Goal: Communication & Community: Answer question/provide support

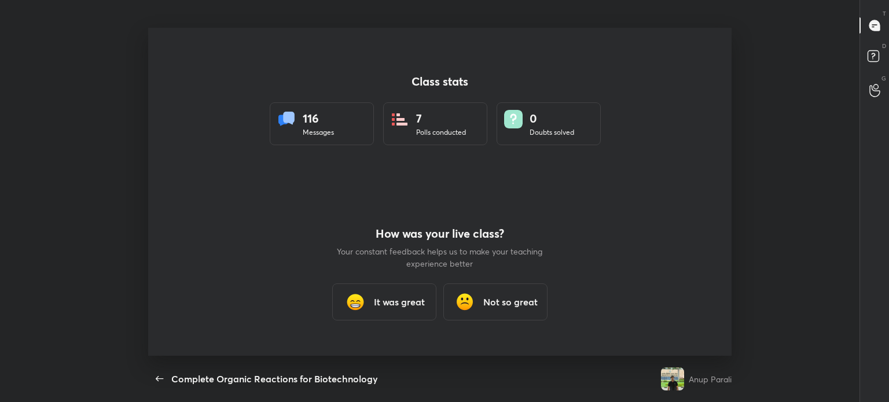
scroll to position [3, 0]
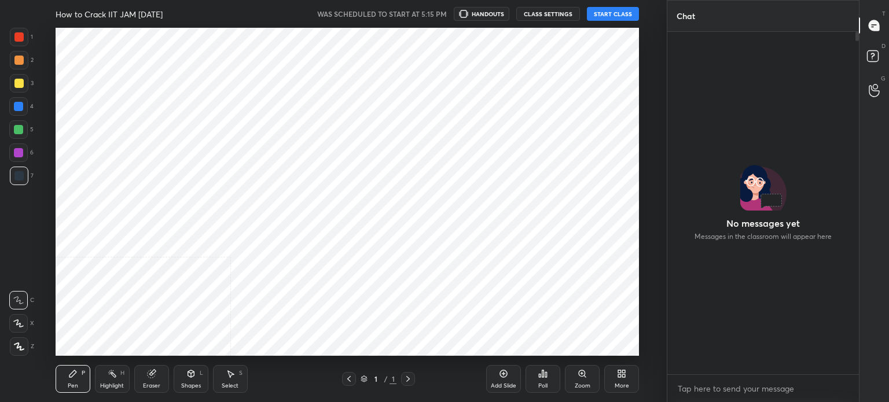
scroll to position [4, 3]
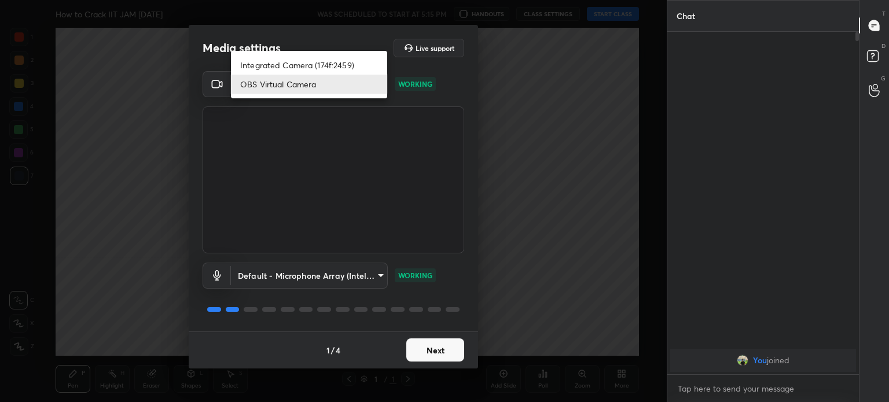
click at [326, 88] on body "1 2 3 4 5 6 7 C X Z C X Z E E Erase all H H How to Crack IIT JAM in 150 Days WA…" at bounding box center [444, 201] width 889 height 402
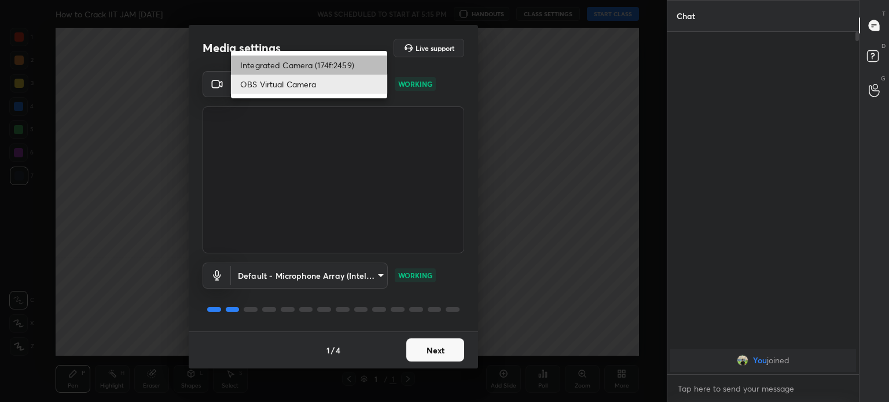
click at [324, 64] on li "Integrated Camera (174f:2459)" at bounding box center [309, 65] width 156 height 19
type input "508fb433e1996cd6e8905166ba7ed748c512908726d307d94b000c2f198a4065"
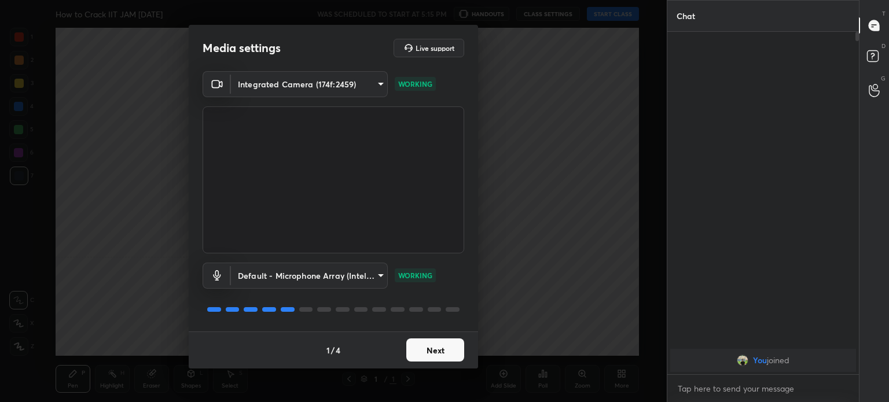
click at [437, 341] on button "Next" at bounding box center [435, 349] width 58 height 23
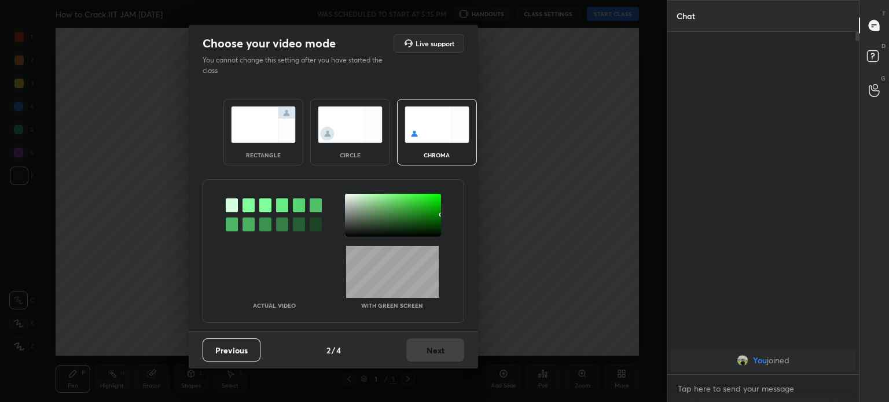
click at [356, 157] on div "circle" at bounding box center [350, 155] width 46 height 6
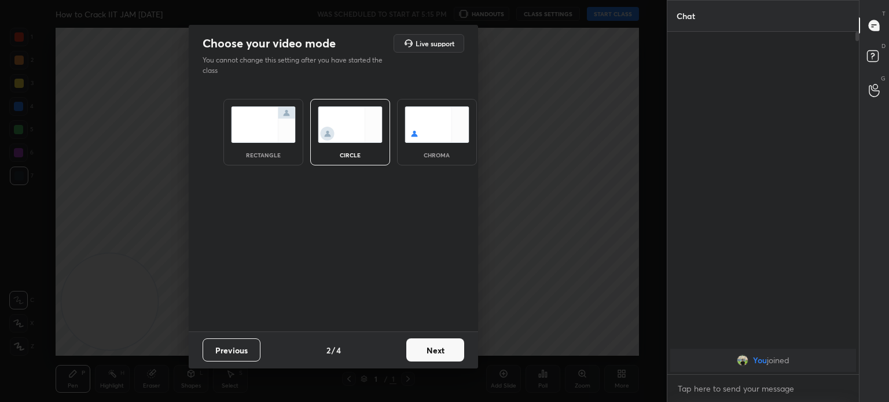
click at [356, 157] on div "circle" at bounding box center [350, 155] width 46 height 6
drag, startPoint x: 456, startPoint y: 362, endPoint x: 444, endPoint y: 351, distance: 16.4
click at [444, 351] on div "Previous 2 / 4 Next" at bounding box center [333, 350] width 289 height 37
click at [444, 351] on button "Next" at bounding box center [435, 349] width 58 height 23
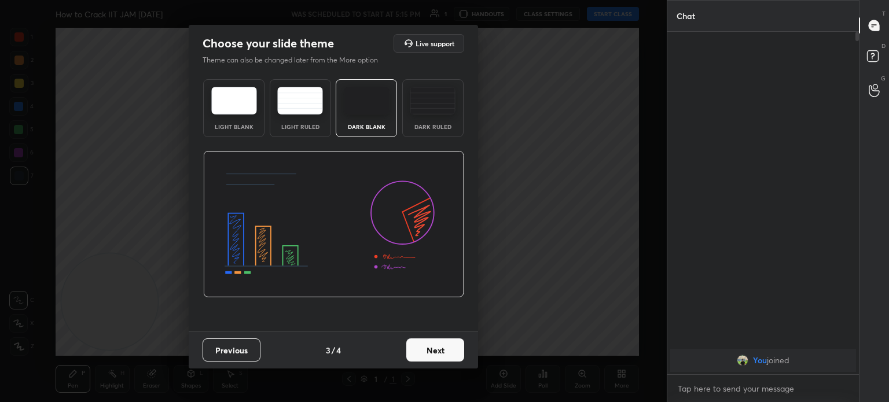
click at [444, 351] on button "Next" at bounding box center [435, 349] width 58 height 23
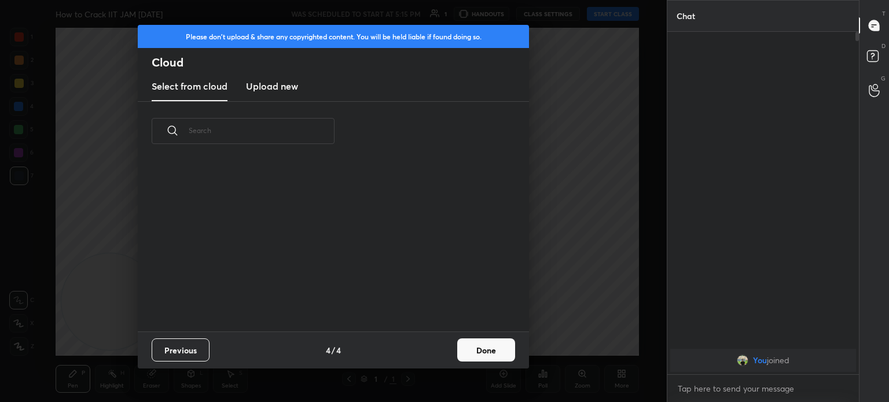
scroll to position [171, 371]
click at [474, 349] on button "Done" at bounding box center [486, 349] width 58 height 23
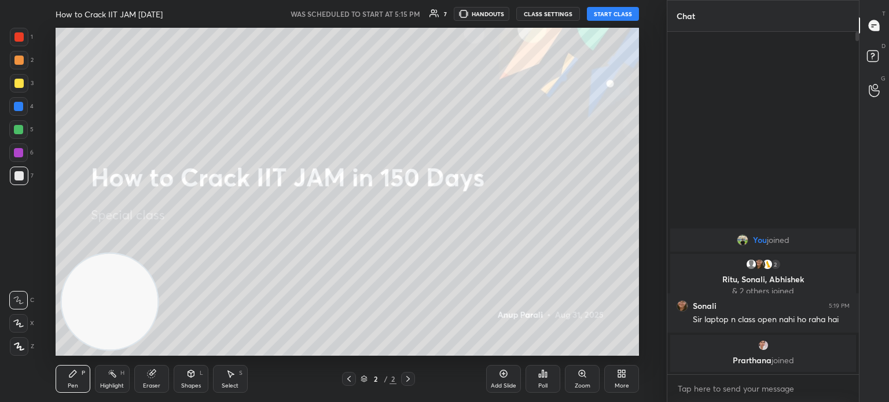
click at [619, 16] on button "START CLASS" at bounding box center [613, 14] width 52 height 14
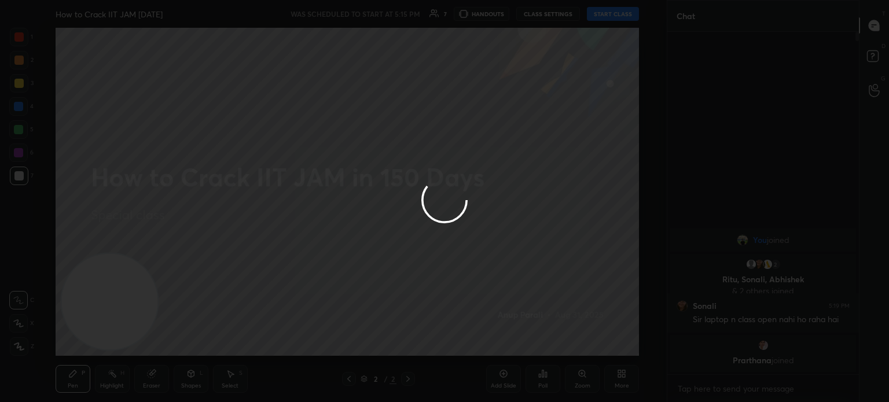
type textarea "x"
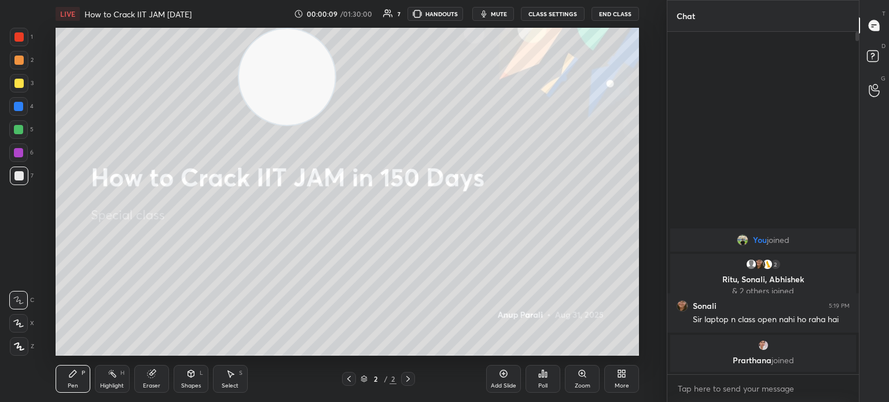
click at [23, 89] on div at bounding box center [19, 83] width 19 height 19
click at [21, 90] on div at bounding box center [19, 83] width 19 height 19
click at [21, 347] on icon at bounding box center [18, 346] width 9 height 7
click at [19, 348] on icon at bounding box center [18, 346] width 9 height 7
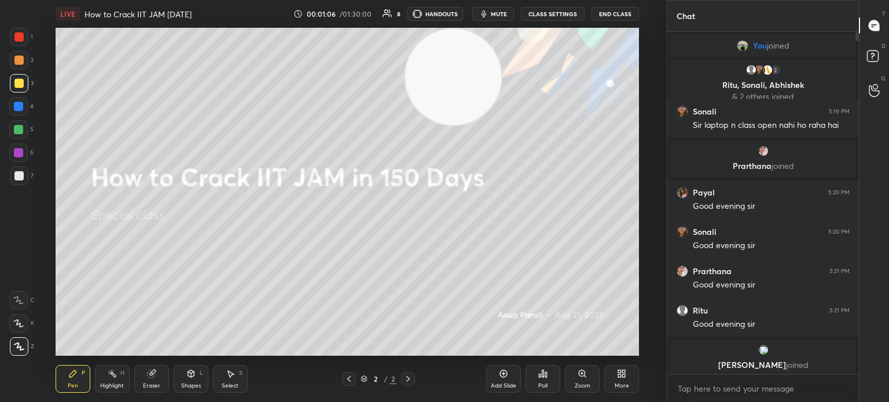
click at [18, 86] on div at bounding box center [18, 83] width 9 height 9
click at [19, 84] on div at bounding box center [18, 83] width 9 height 9
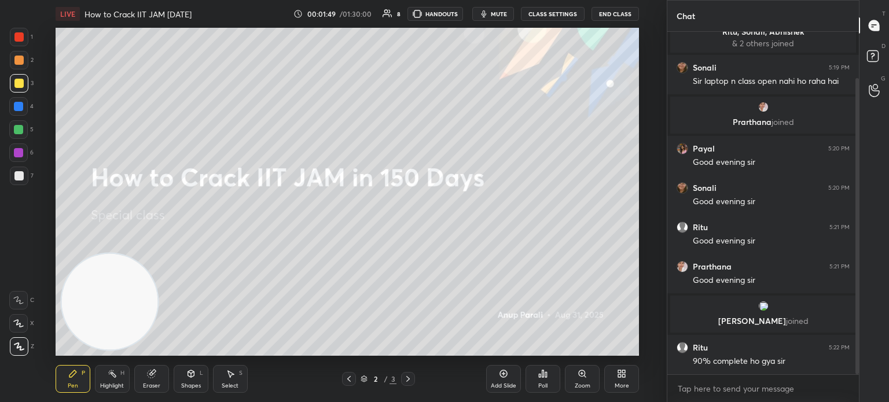
scroll to position [93, 0]
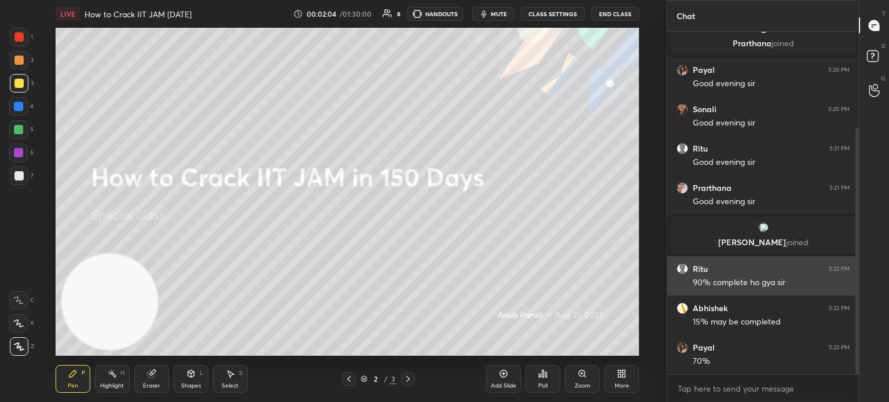
click at [764, 275] on div "90% complete ho gya sir" at bounding box center [771, 282] width 157 height 14
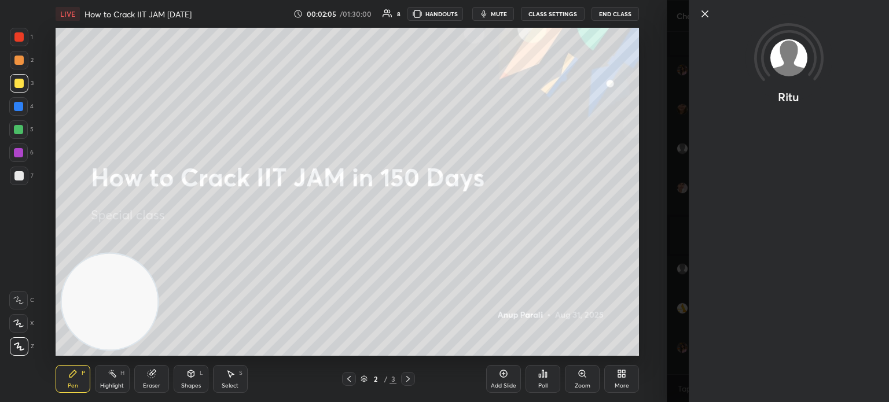
click at [702, 14] on icon at bounding box center [705, 14] width 14 height 14
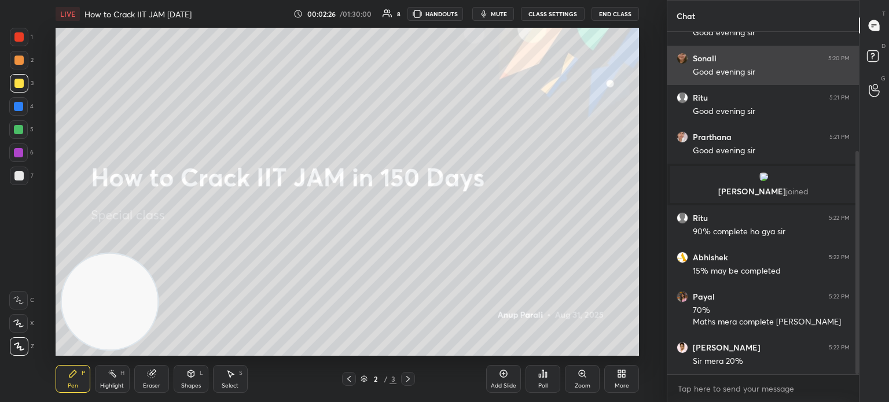
scroll to position [233, 0]
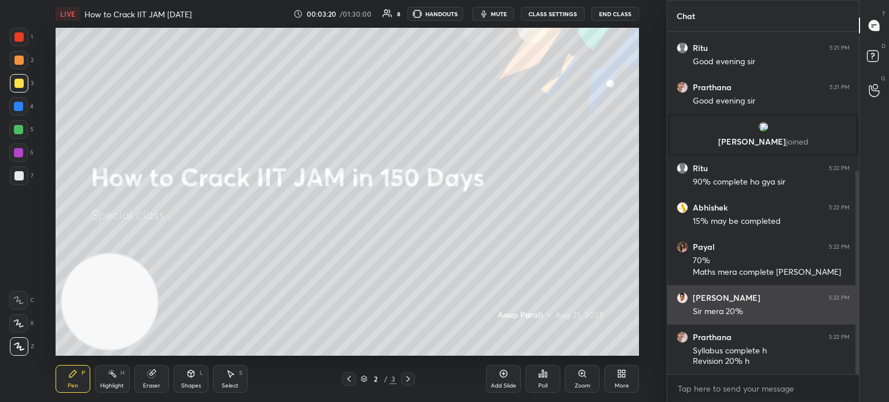
click at [719, 296] on h6 "[PERSON_NAME]" at bounding box center [727, 298] width 68 height 10
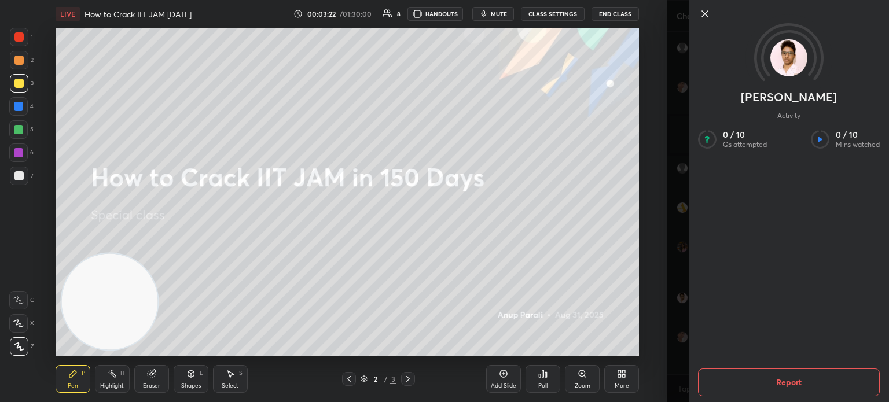
click at [707, 12] on icon at bounding box center [705, 14] width 6 height 6
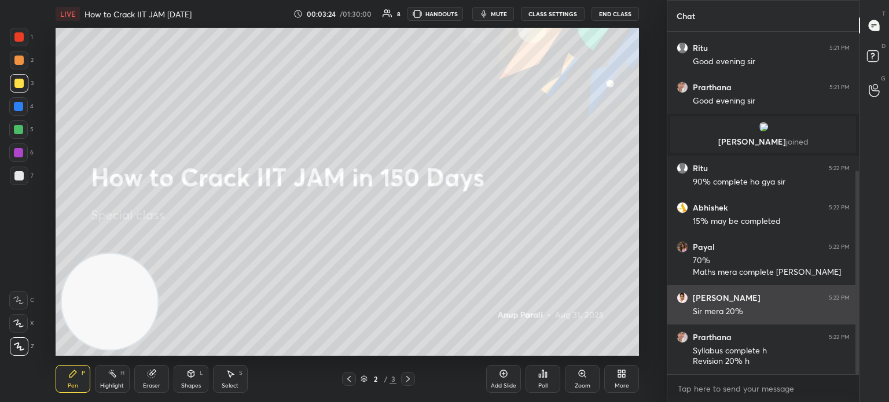
click at [734, 299] on div "[PERSON_NAME] 5:22 PM" at bounding box center [762, 298] width 173 height 12
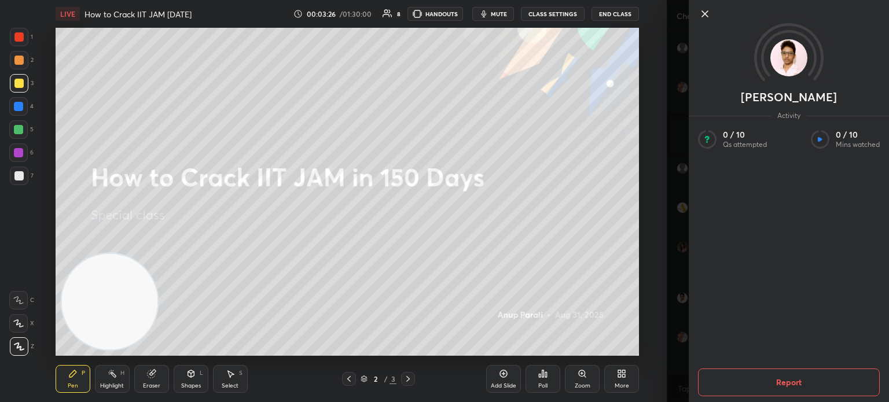
click at [703, 20] on icon at bounding box center [705, 14] width 14 height 14
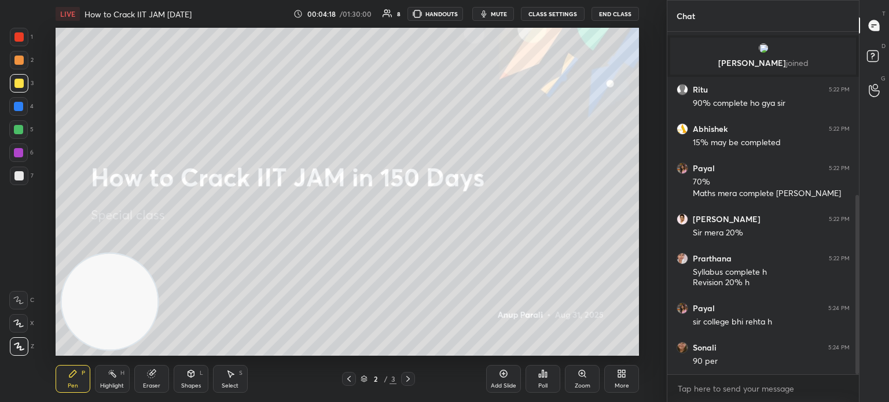
scroll to position [323, 0]
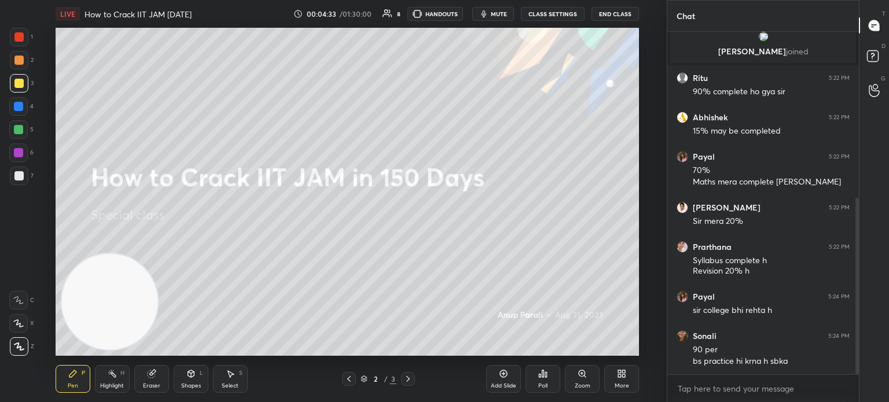
click at [23, 85] on div at bounding box center [19, 83] width 19 height 19
click at [26, 90] on div at bounding box center [19, 83] width 19 height 19
click at [23, 171] on div at bounding box center [19, 176] width 19 height 19
click at [23, 176] on div at bounding box center [19, 176] width 19 height 19
click at [19, 84] on div at bounding box center [18, 83] width 9 height 9
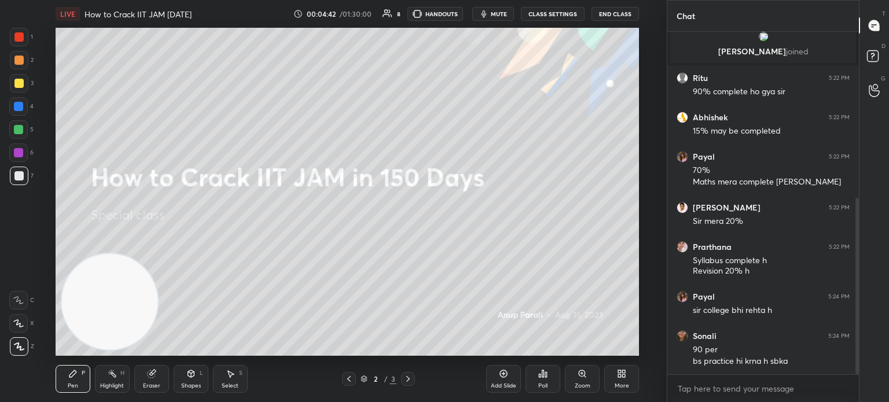
click at [23, 86] on div at bounding box center [18, 83] width 9 height 9
click at [140, 387] on div "Eraser" at bounding box center [151, 379] width 35 height 28
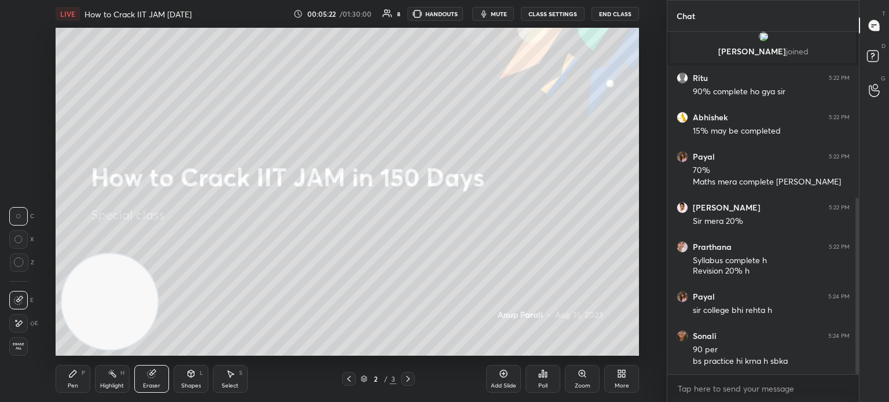
click at [149, 378] on icon at bounding box center [151, 373] width 9 height 9
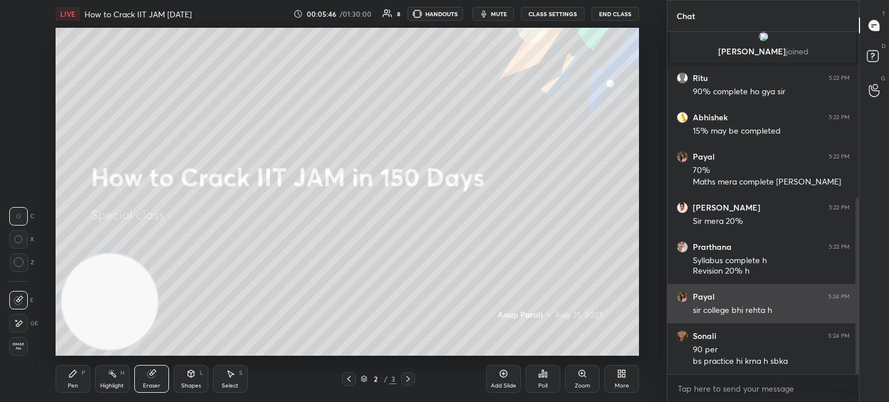
click at [743, 293] on div "[PERSON_NAME] 5:24 PM" at bounding box center [762, 297] width 173 height 12
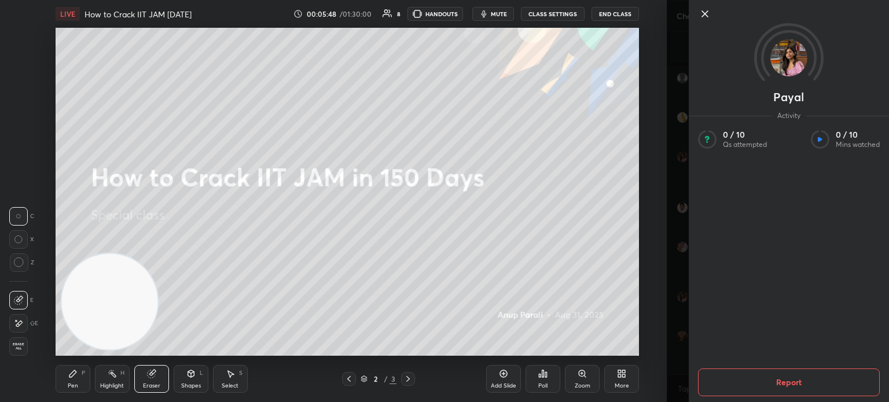
click at [773, 55] on img at bounding box center [788, 57] width 37 height 37
click at [701, 16] on icon at bounding box center [705, 14] width 14 height 14
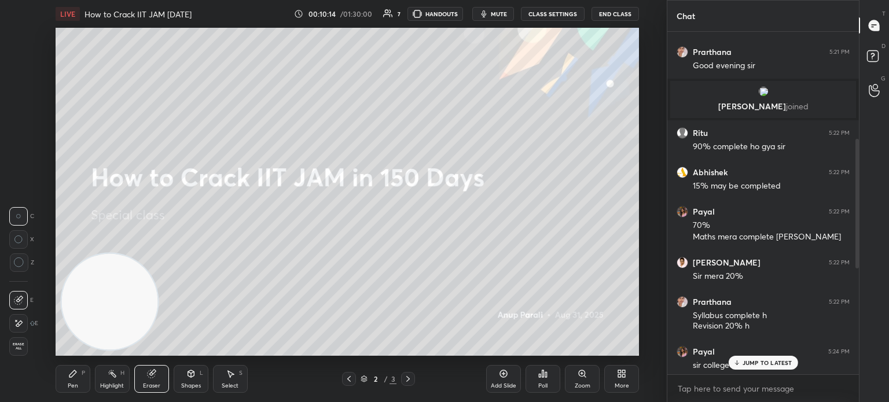
scroll to position [266, 0]
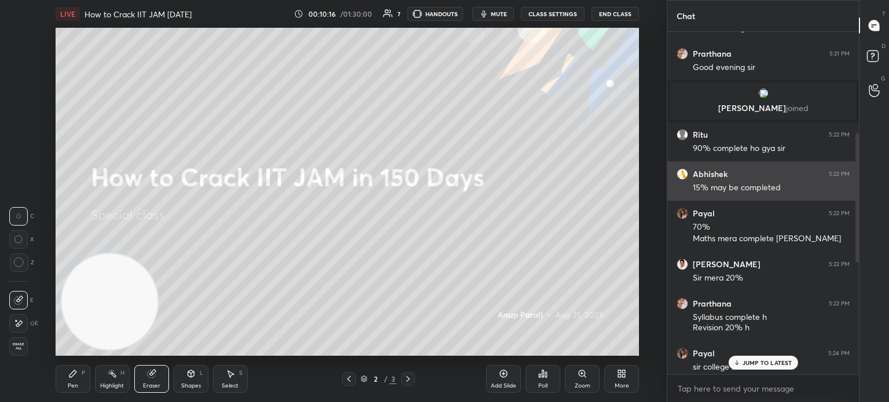
click at [736, 183] on div "15% may be completed" at bounding box center [771, 188] width 157 height 12
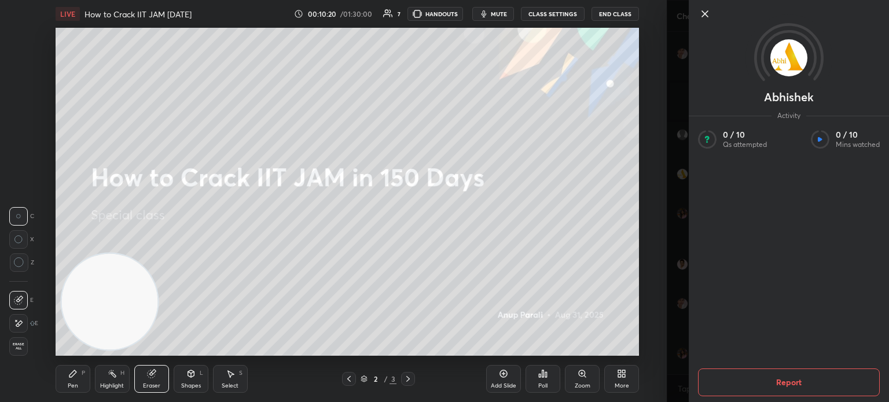
click at [709, 19] on icon at bounding box center [705, 14] width 14 height 14
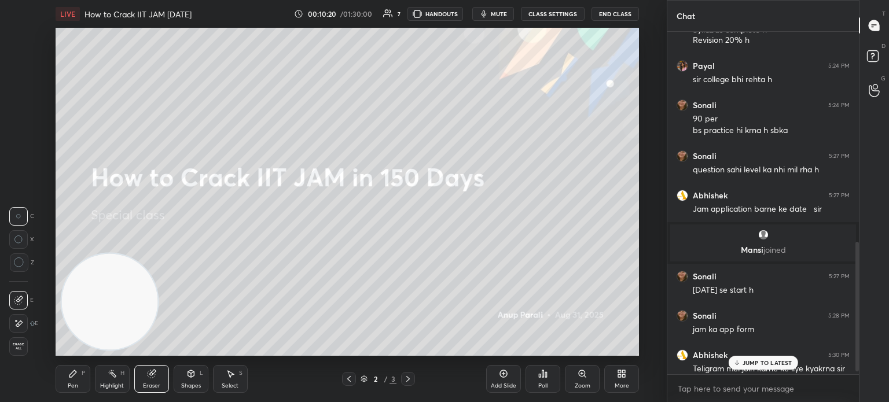
scroll to position [561, 0]
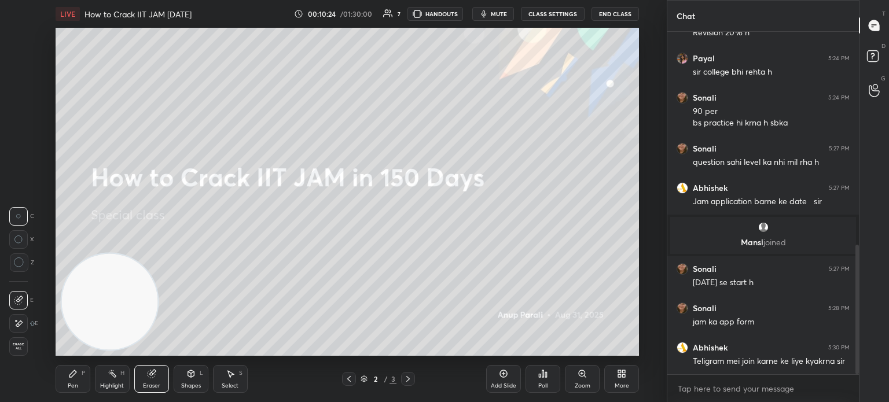
click at [759, 231] on img "grid" at bounding box center [763, 228] width 12 height 12
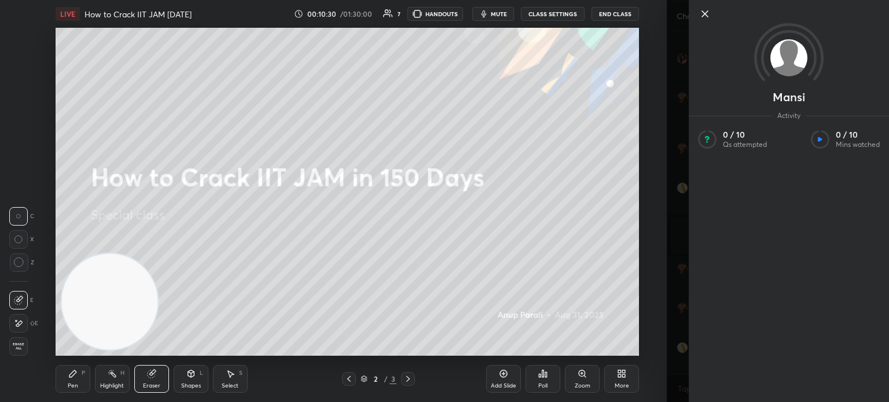
click at [695, 19] on div at bounding box center [789, 33] width 200 height 67
click at [700, 20] on icon at bounding box center [705, 14] width 14 height 14
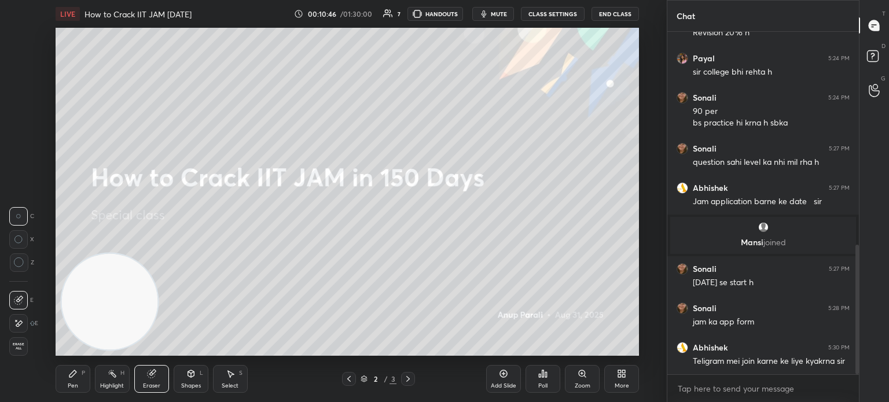
scroll to position [601, 0]
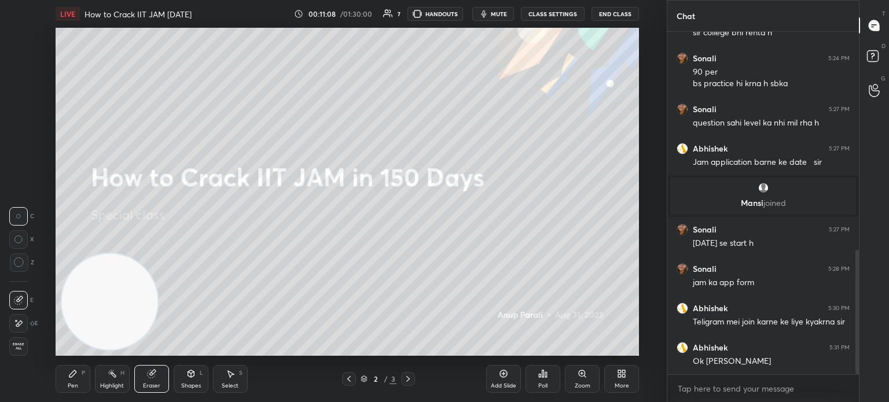
click at [761, 196] on div "[PERSON_NAME] joined" at bounding box center [763, 196] width 186 height 37
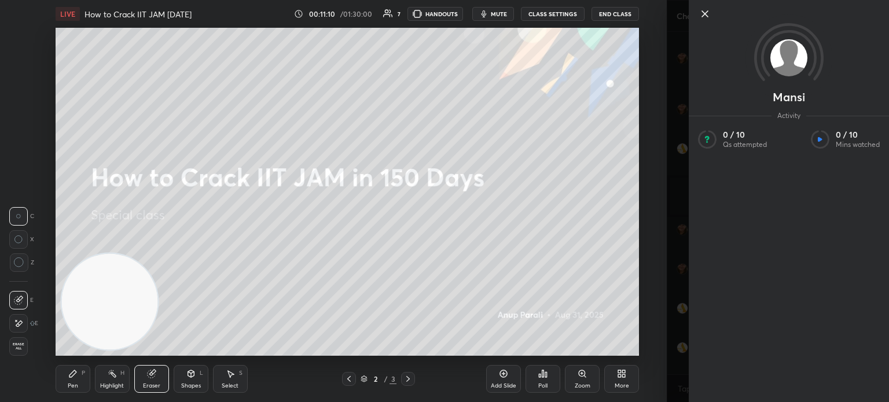
click at [700, 6] on div at bounding box center [789, 33] width 200 height 67
click at [702, 17] on icon at bounding box center [705, 14] width 6 height 6
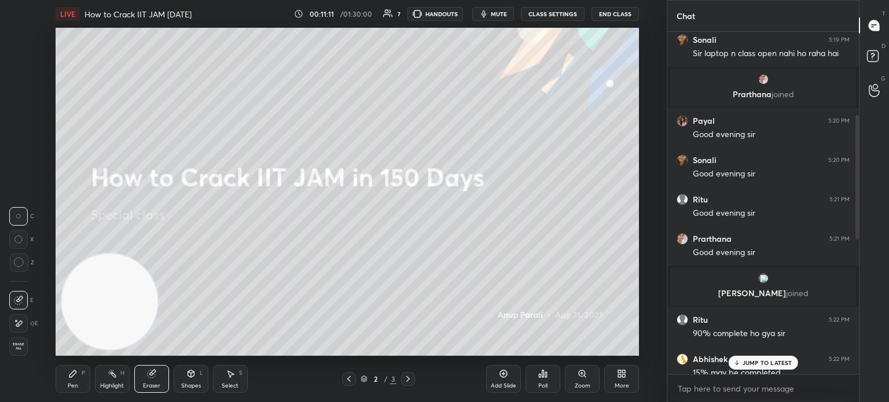
scroll to position [0, 0]
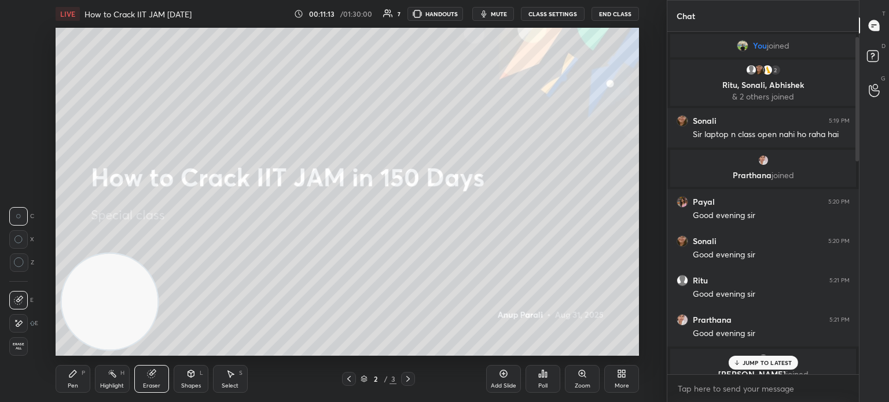
click at [766, 168] on div "[PERSON_NAME] joined" at bounding box center [763, 168] width 186 height 37
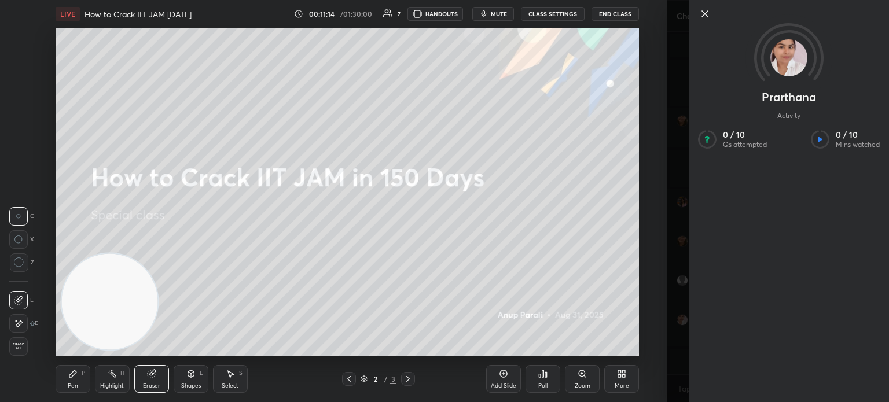
click at [705, 24] on div at bounding box center [789, 33] width 200 height 67
click at [702, 13] on icon at bounding box center [705, 14] width 14 height 14
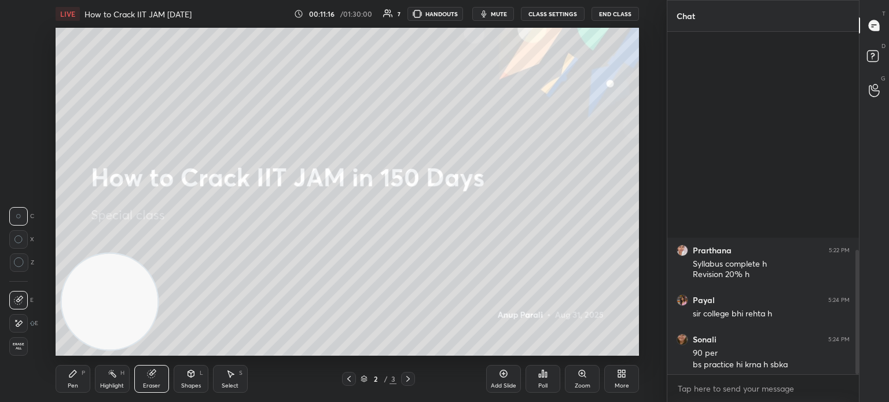
scroll to position [601, 0]
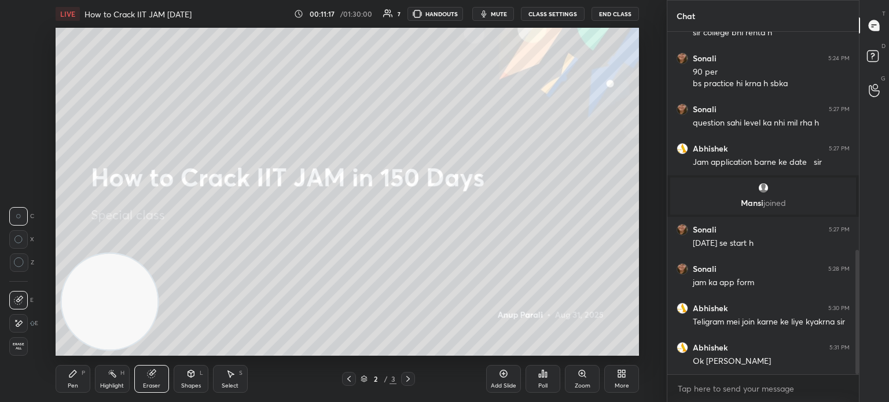
click at [751, 187] on div "grid" at bounding box center [763, 188] width 172 height 12
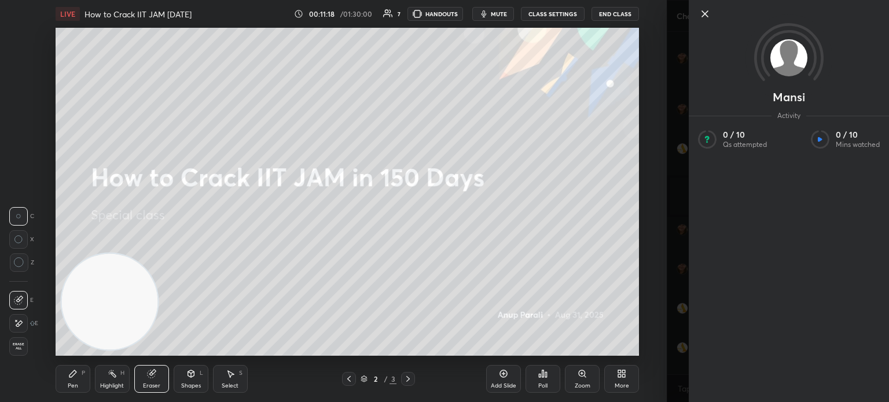
click at [701, 25] on div at bounding box center [789, 33] width 200 height 67
click at [698, 23] on div at bounding box center [789, 33] width 200 height 67
click at [701, 12] on icon at bounding box center [705, 14] width 14 height 14
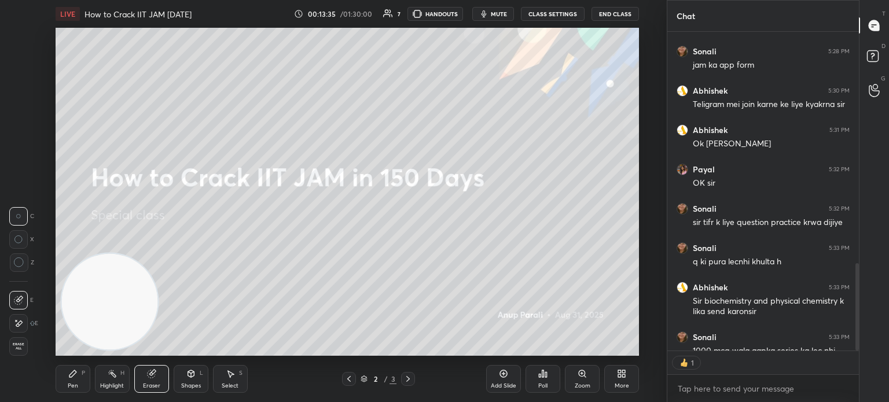
scroll to position [842, 0]
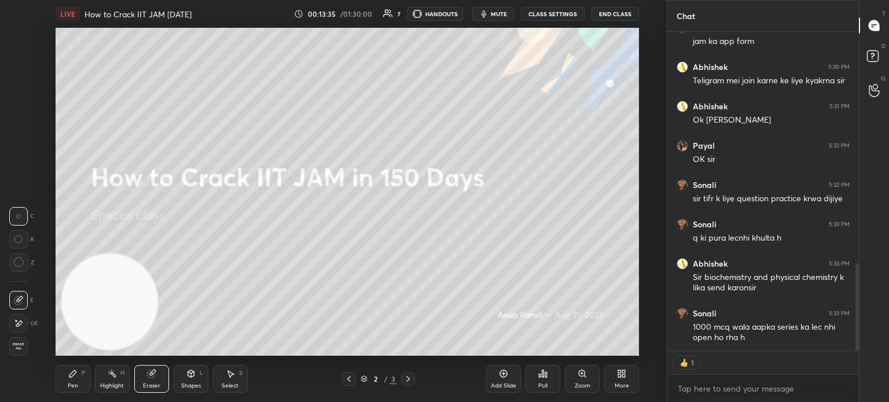
drag, startPoint x: 856, startPoint y: 280, endPoint x: 860, endPoint y: 332, distance: 52.2
click at [860, 332] on div "Chat [PERSON_NAME] 5:27 PM [DATE] se start h [PERSON_NAME] 5:28 PM jam ka app f…" at bounding box center [778, 201] width 222 height 402
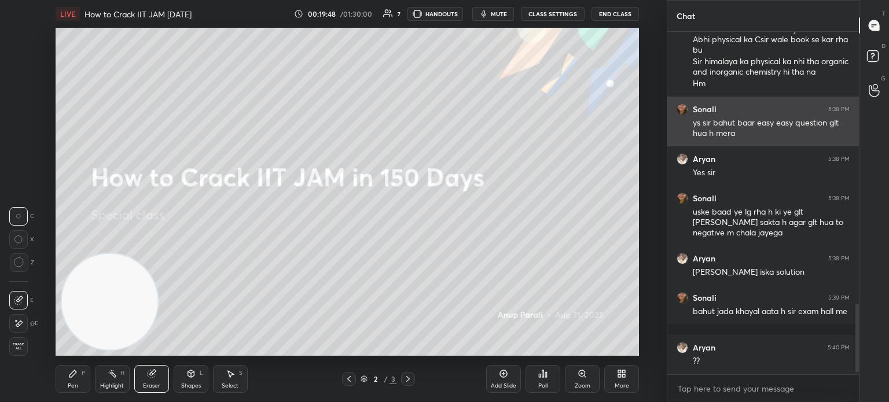
scroll to position [1361, 0]
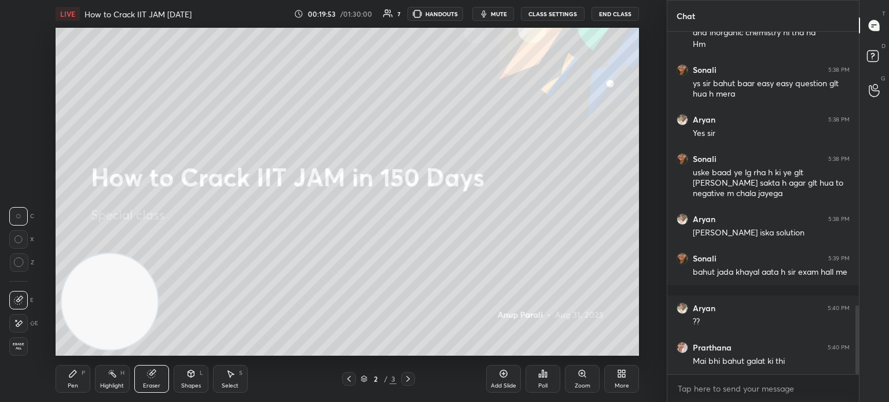
click at [506, 377] on icon at bounding box center [503, 373] width 9 height 9
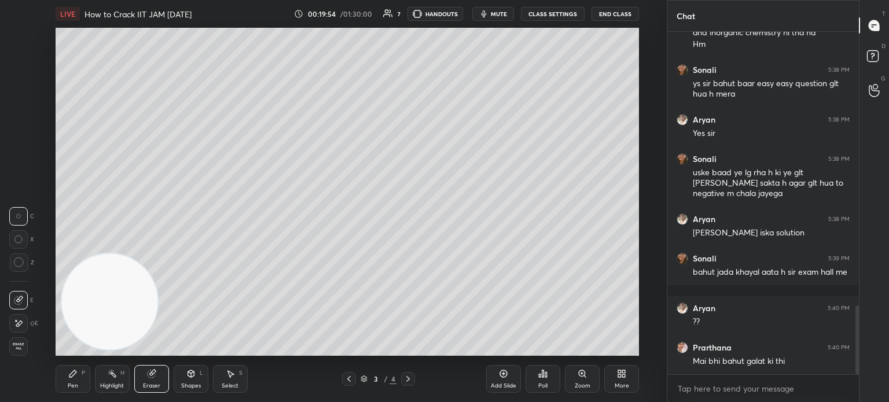
click at [61, 380] on div "Pen P" at bounding box center [73, 379] width 35 height 28
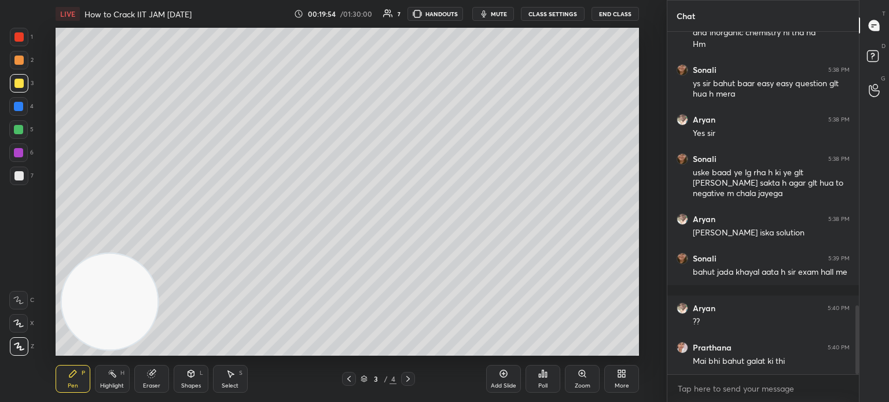
click at [68, 380] on div "Pen P" at bounding box center [73, 379] width 35 height 28
click at [19, 179] on div at bounding box center [18, 175] width 9 height 9
click at [21, 178] on div at bounding box center [18, 175] width 9 height 9
click at [165, 372] on div "Eraser" at bounding box center [151, 379] width 35 height 28
click at [163, 377] on div "Eraser" at bounding box center [151, 379] width 35 height 28
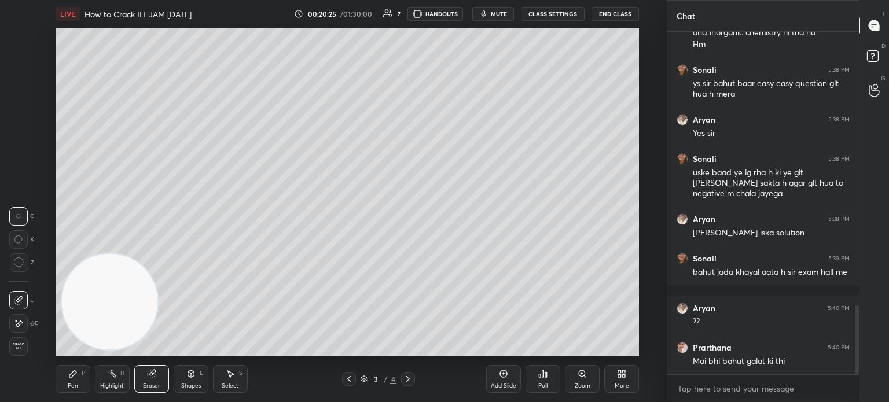
click at [85, 376] on div "Pen P" at bounding box center [73, 379] width 35 height 28
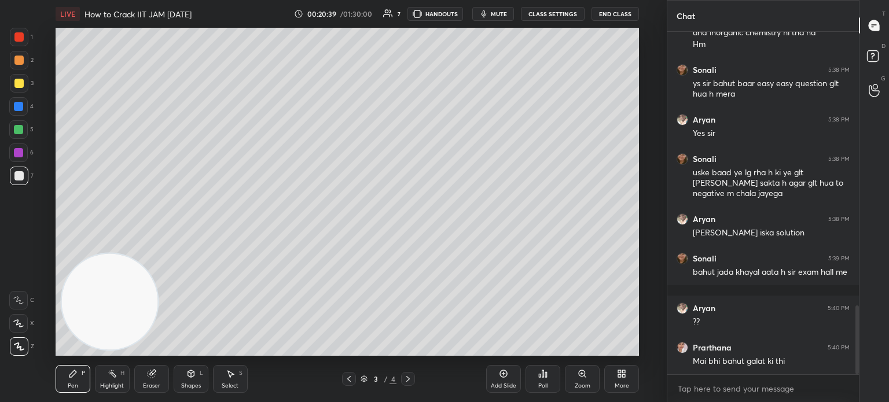
click at [16, 83] on div at bounding box center [18, 83] width 9 height 9
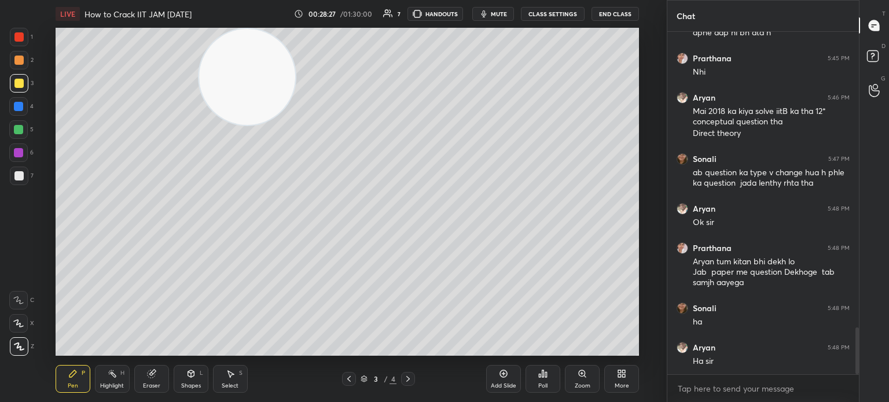
scroll to position [2171, 0]
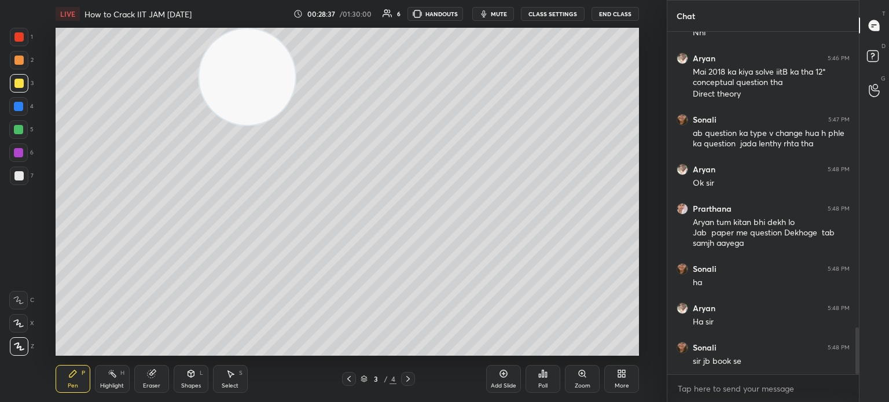
click at [507, 17] on span "mute" at bounding box center [499, 14] width 16 height 8
type textarea "x"
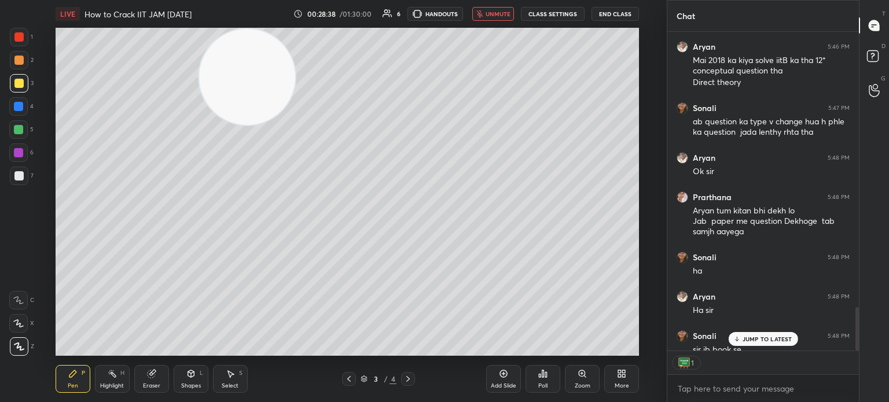
scroll to position [3, 3]
click at [572, 14] on button "CLASS SETTINGS" at bounding box center [553, 14] width 64 height 14
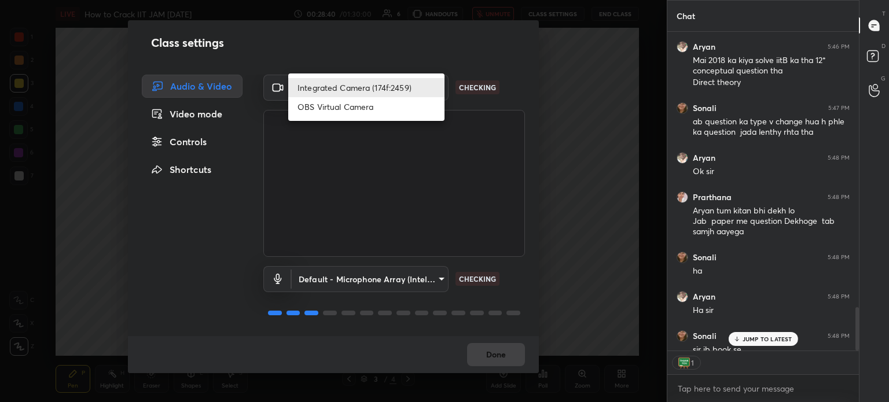
click at [420, 78] on body "1 2 3 4 5 6 7 C X Z C X Z E E Erase all H H LIVE How to Crack IIT JAM [DATE] 00…" at bounding box center [444, 201] width 889 height 402
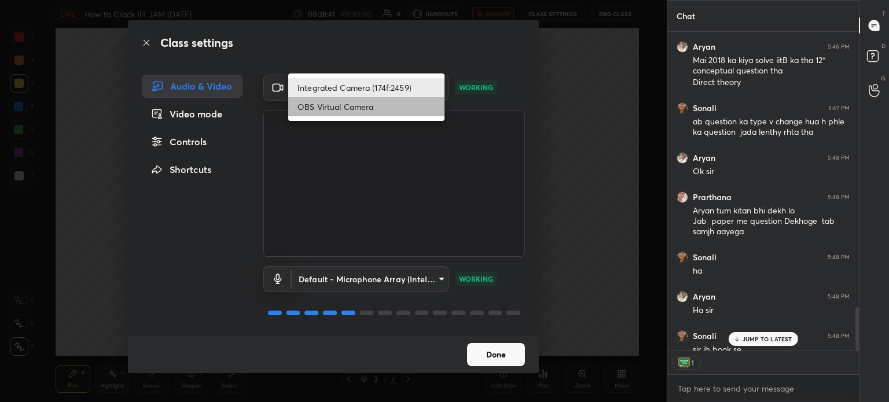
click at [375, 108] on li "OBS Virtual Camera" at bounding box center [366, 106] width 156 height 19
type input "68a8993dd87bda3d5b66c110c3b6a96e94b8352f026b6fb61be91fdecf3cec3e"
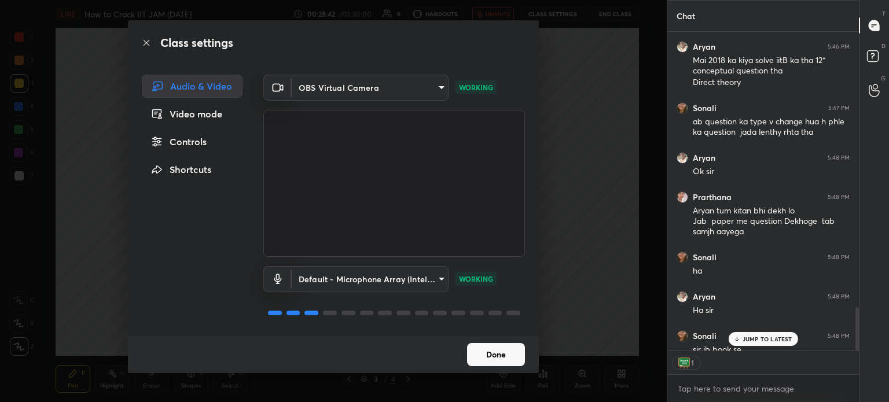
click at [507, 355] on button "Done" at bounding box center [496, 354] width 58 height 23
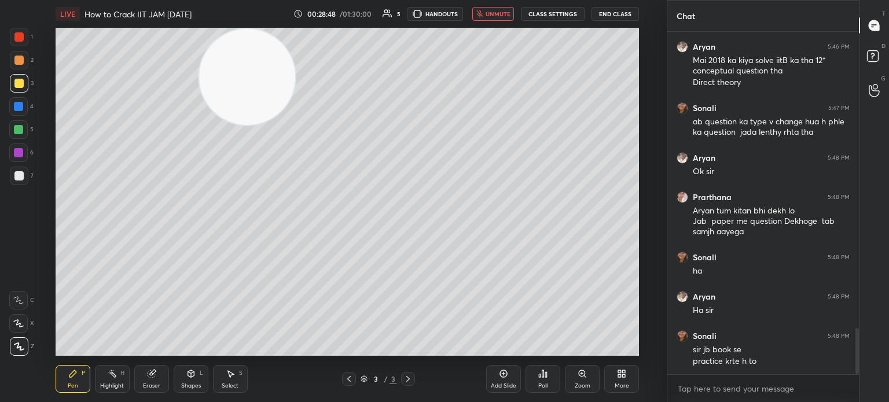
scroll to position [2183, 0]
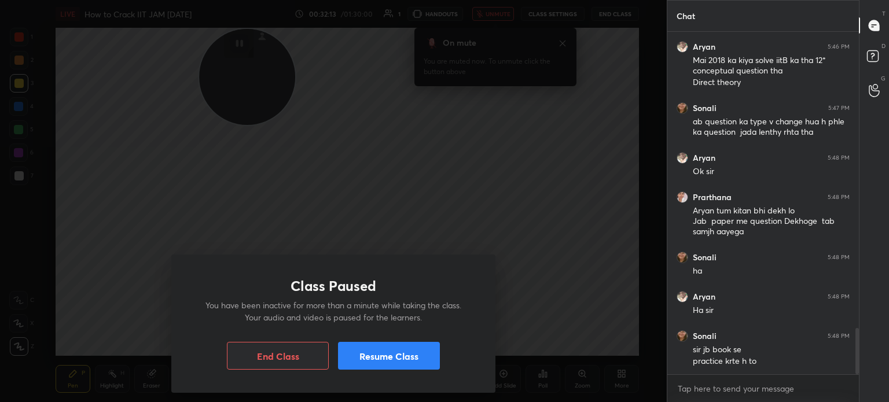
click at [421, 355] on button "Resume Class" at bounding box center [389, 356] width 102 height 28
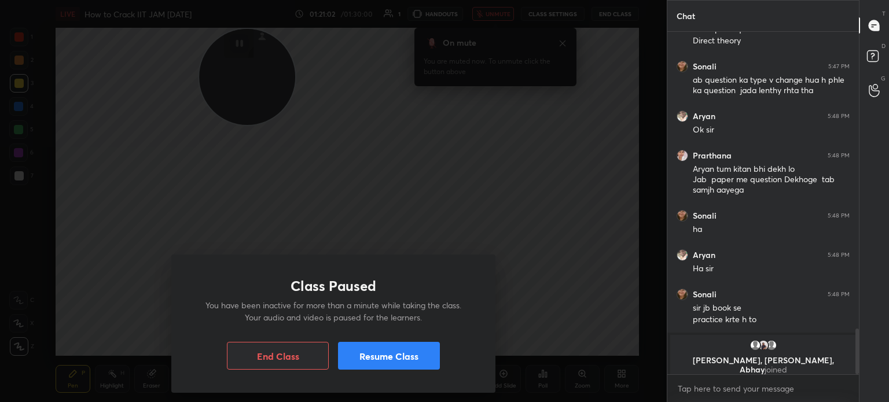
scroll to position [2234, 0]
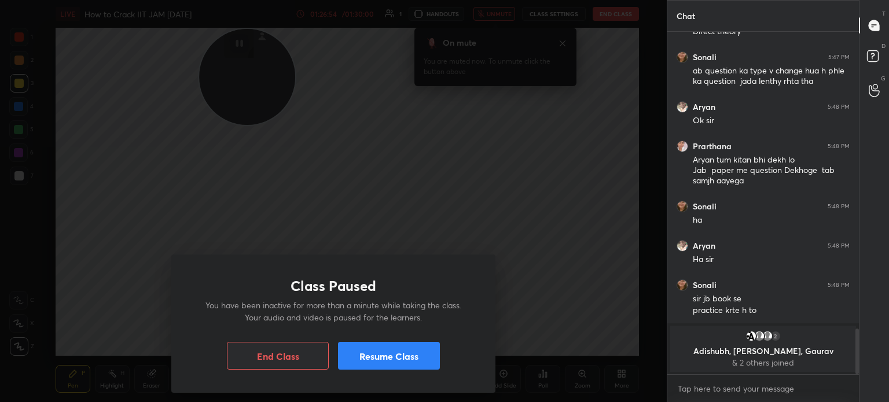
click at [385, 354] on button "Resume Class" at bounding box center [389, 356] width 102 height 28
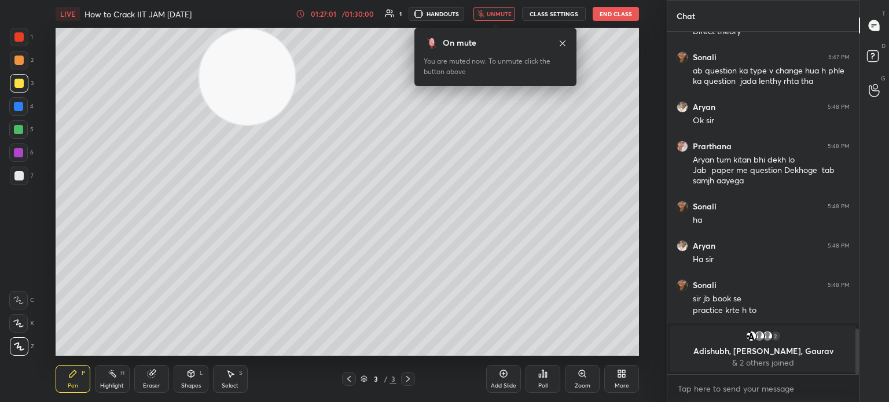
click at [620, 14] on button "End Class" at bounding box center [616, 14] width 46 height 14
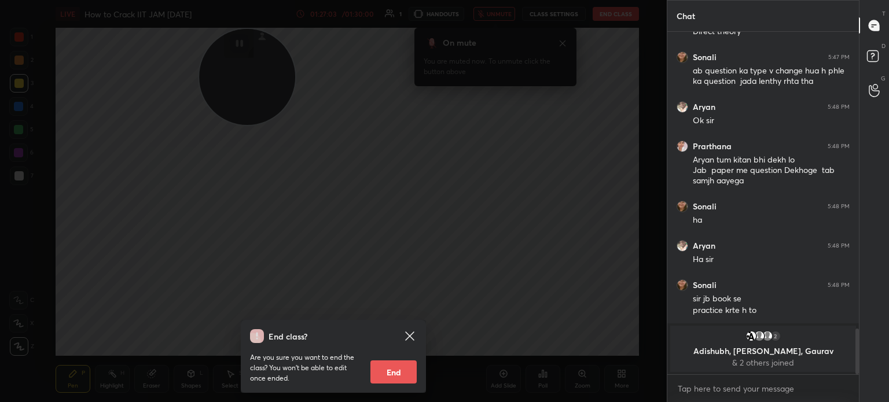
click at [384, 373] on button "End" at bounding box center [393, 371] width 46 height 23
type textarea "x"
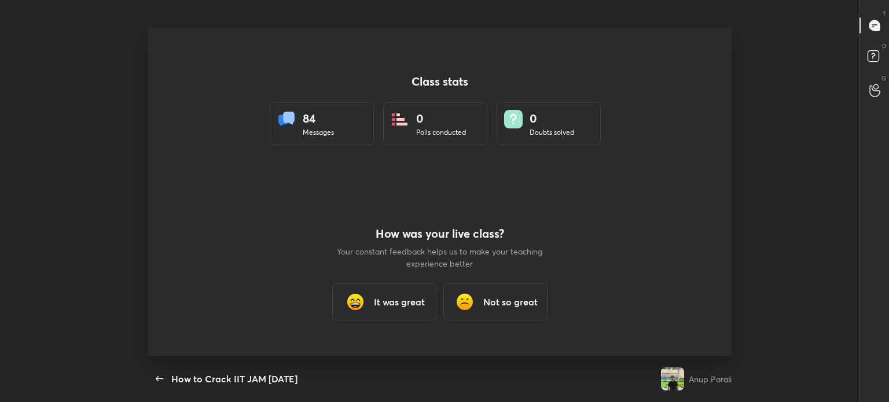
scroll to position [0, 0]
